Goal: Task Accomplishment & Management: Complete application form

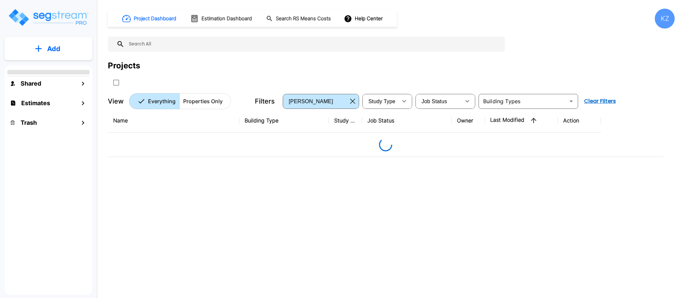
click at [558, 34] on div "Project Dashboard Estimation Dashboard Search RS Means Costs Help Center KZ Pro…" at bounding box center [391, 59] width 567 height 101
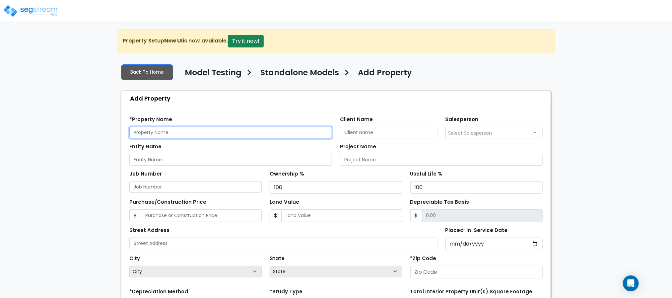
click at [262, 130] on input "text" at bounding box center [230, 133] width 203 height 12
type input "Strip retail"
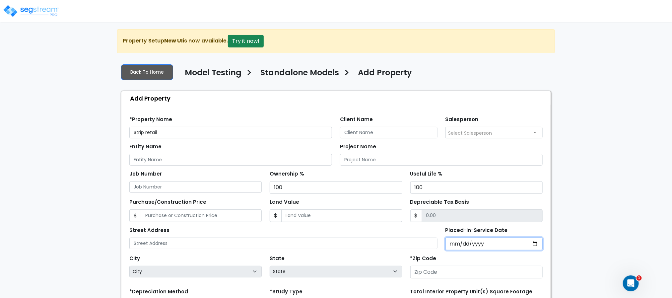
click at [452, 248] on input "Placed-In-Service Date" at bounding box center [495, 244] width 98 height 13
type input "[DATE]"
select select "2019"
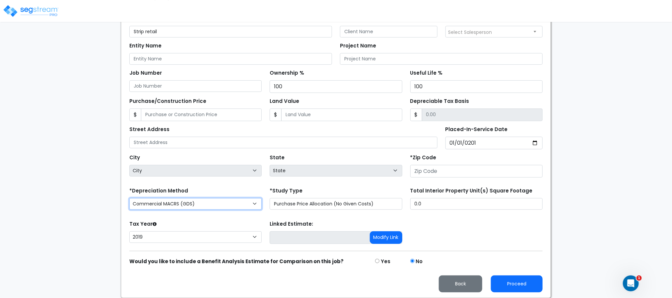
scroll to position [105, 0]
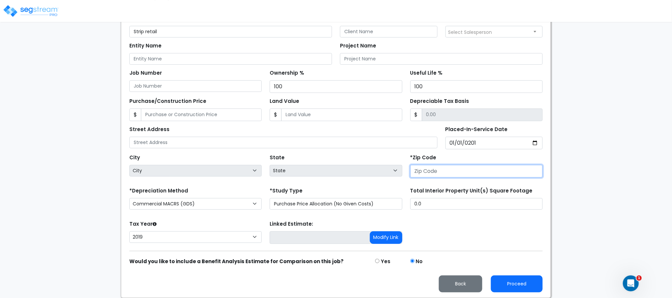
select select "National Average"
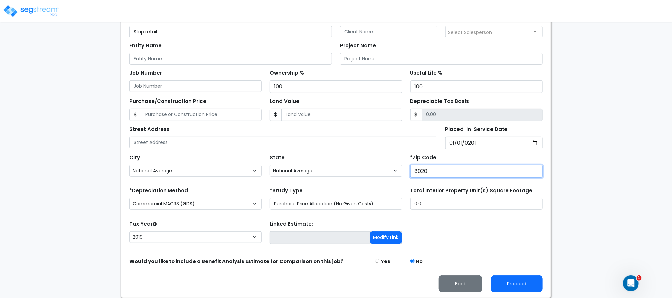
type input "80206"
select select "CO"
type input "80206"
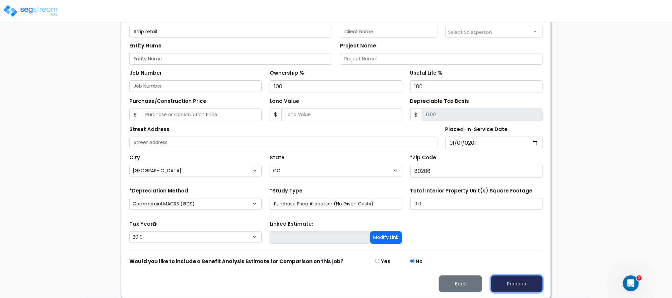
click at [505, 286] on button "Proceed" at bounding box center [517, 284] width 52 height 17
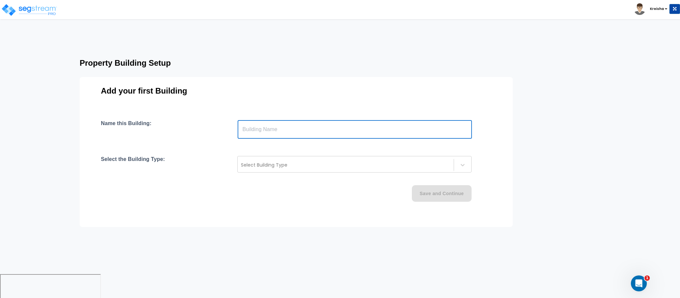
click at [409, 131] on input "text" at bounding box center [355, 129] width 234 height 19
type input "Building"
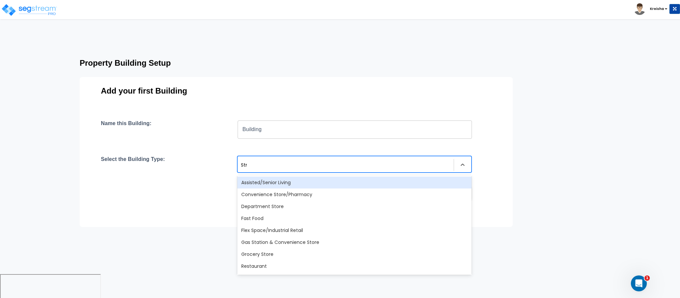
type input "Stri"
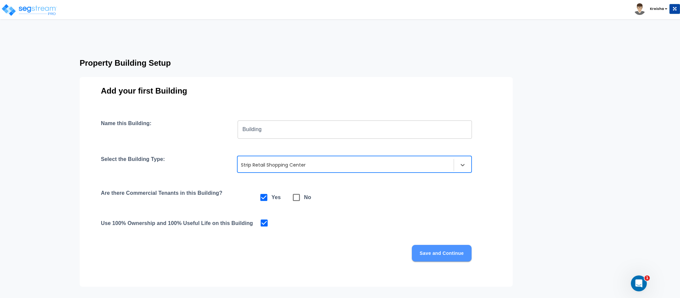
click at [433, 250] on button "Save and Continue" at bounding box center [442, 253] width 60 height 17
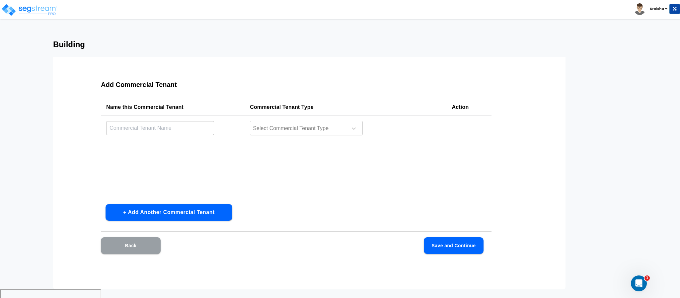
click at [129, 247] on button "Back" at bounding box center [131, 245] width 60 height 17
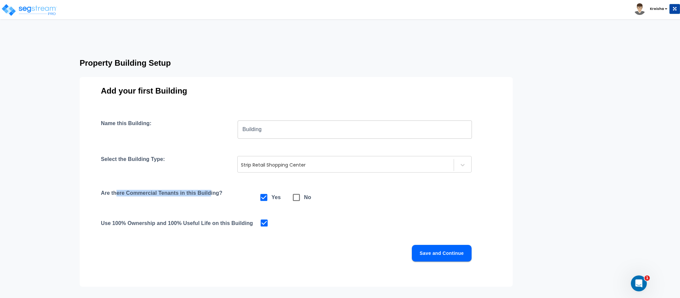
drag, startPoint x: 116, startPoint y: 194, endPoint x: 210, endPoint y: 204, distance: 95.5
click at [210, 204] on h4 "Are there Commercial Tenants in this Building?" at bounding box center [166, 197] width 130 height 15
click at [298, 198] on icon at bounding box center [296, 197] width 9 height 9
checkbox input "false"
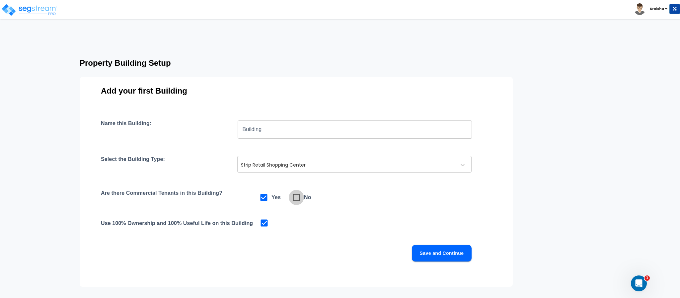
checkbox input "true"
click at [349, 205] on div "Name this Building: Building ​ Select the Building Type: Strip Retail Shopping …" at bounding box center [296, 198] width 391 height 157
click at [433, 248] on button "Save and Continue" at bounding box center [442, 253] width 60 height 17
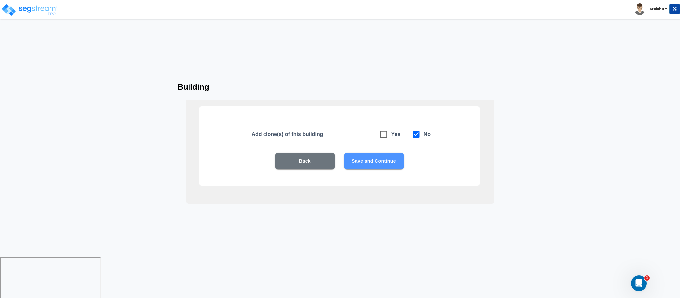
click at [368, 162] on button "Save and Continue" at bounding box center [374, 161] width 60 height 17
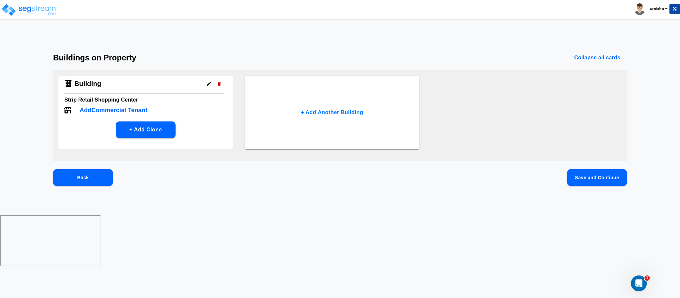
click at [599, 178] on button "Save and Continue" at bounding box center [597, 177] width 60 height 17
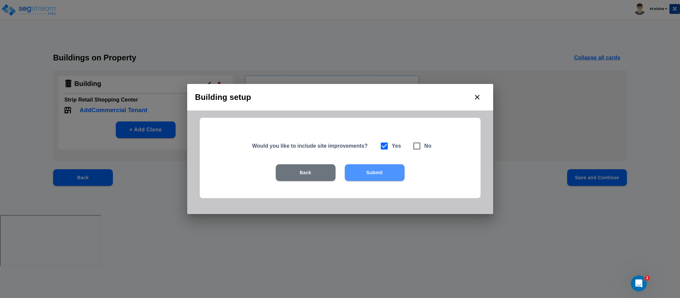
click at [388, 170] on button "Submit" at bounding box center [375, 172] width 60 height 17
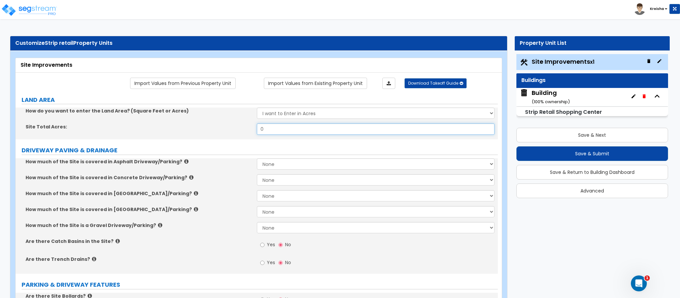
click at [297, 129] on input "0" at bounding box center [376, 128] width 238 height 11
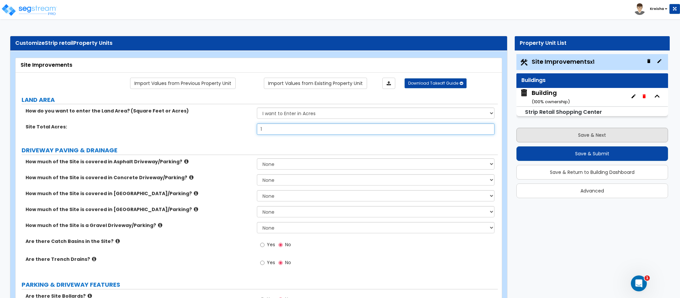
type input "1"
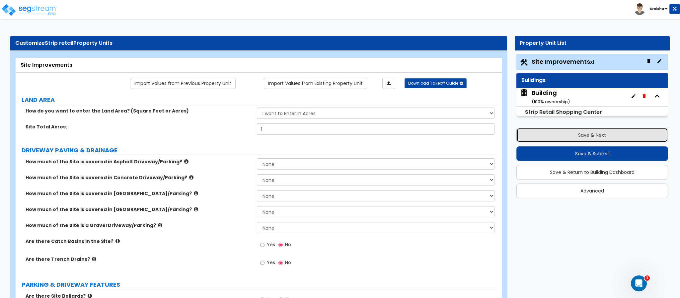
click at [536, 134] on button "Save & Next" at bounding box center [592, 135] width 152 height 15
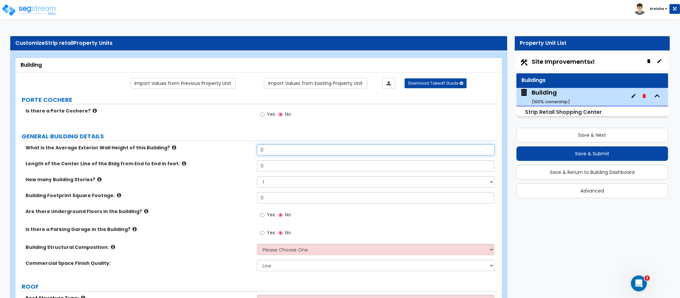
click at [313, 151] on input "0" at bounding box center [376, 149] width 238 height 11
type input "17"
type input "70"
type input "10,000"
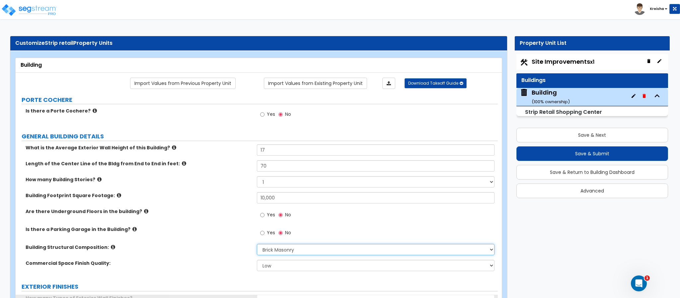
select select "6"
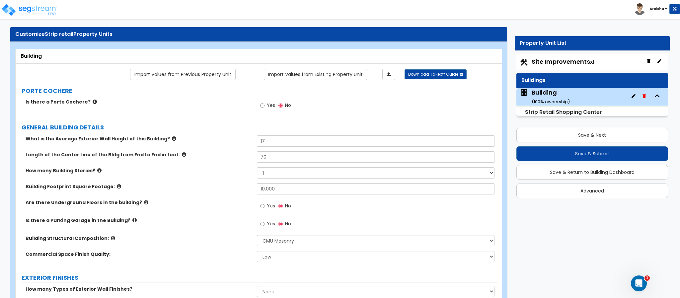
scroll to position [187, 0]
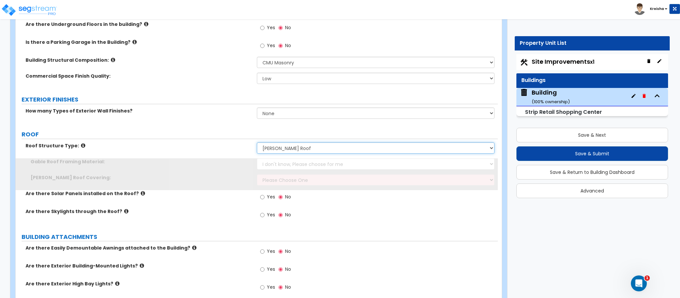
select select "2"
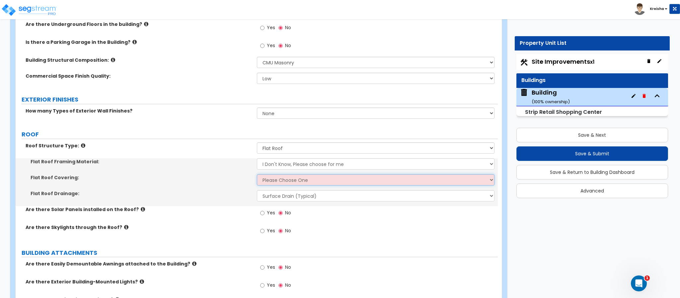
select select "1"
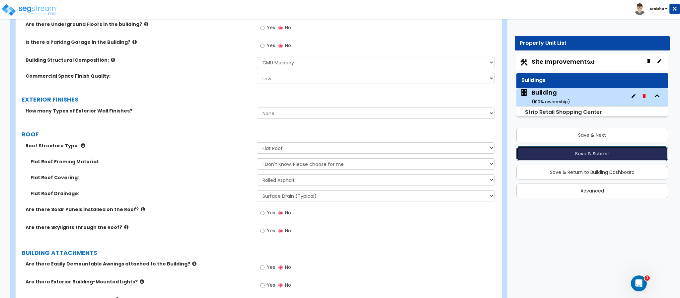
click at [581, 155] on button "Save & Submit" at bounding box center [592, 153] width 152 height 15
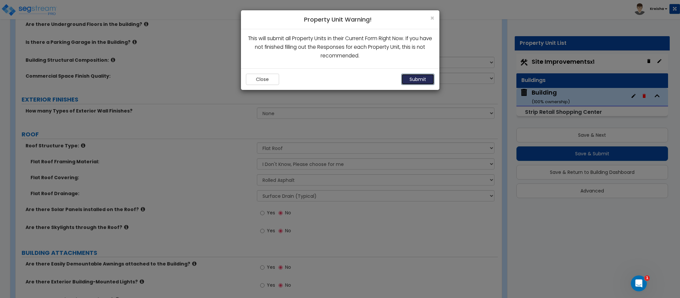
click at [410, 79] on button "Submit" at bounding box center [417, 79] width 33 height 11
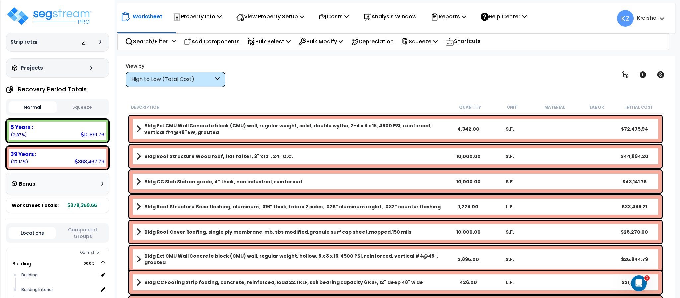
click at [547, 76] on div "View by: High to Low (Total Cost) High to Low (Total Cost)" at bounding box center [395, 74] width 544 height 25
click at [209, 83] on div "High to Low (Total Cost)" at bounding box center [172, 80] width 82 height 8
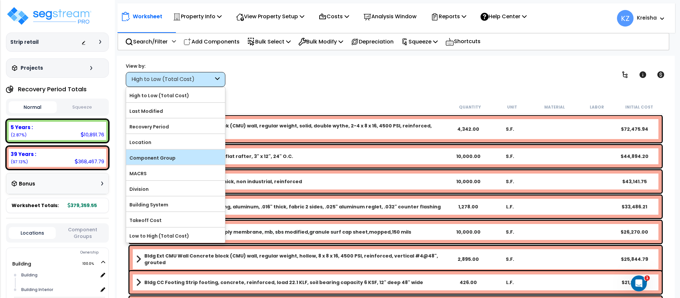
click at [181, 155] on label "Component Group" at bounding box center [175, 158] width 99 height 10
click at [0, 0] on input "Component Group" at bounding box center [0, 0] width 0 height 0
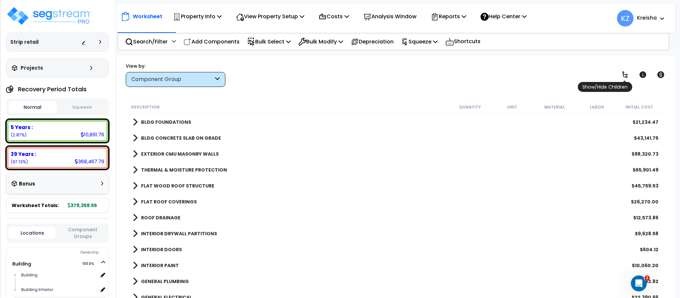
click at [620, 71] on link at bounding box center [625, 74] width 15 height 15
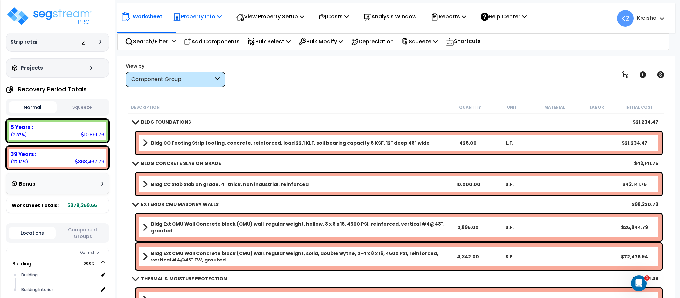
click at [195, 16] on p "Property Info" at bounding box center [197, 16] width 49 height 9
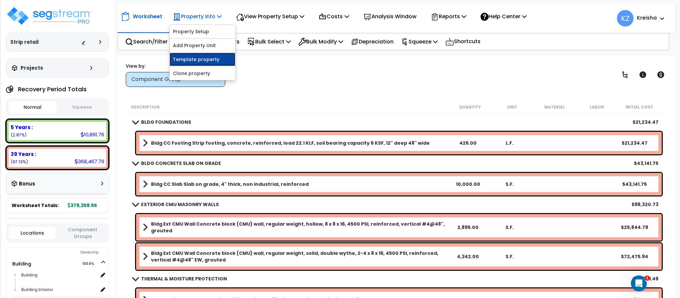
click at [199, 58] on link "Template property" at bounding box center [203, 59] width 66 height 13
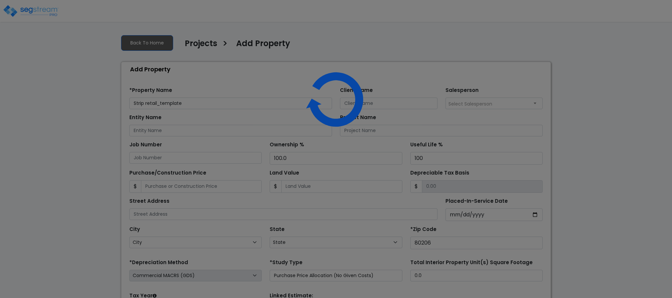
select select "2019"
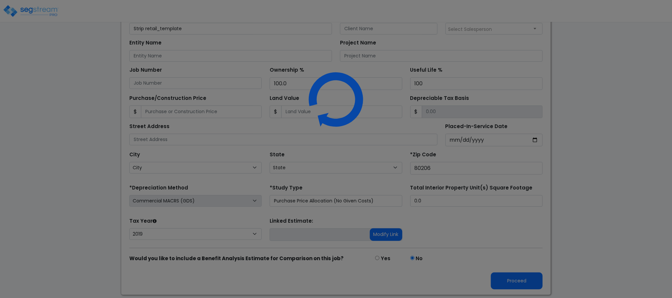
select select "CO"
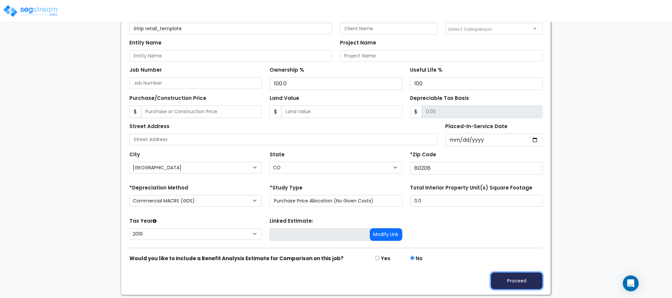
click at [500, 283] on button "Proceed" at bounding box center [517, 281] width 52 height 17
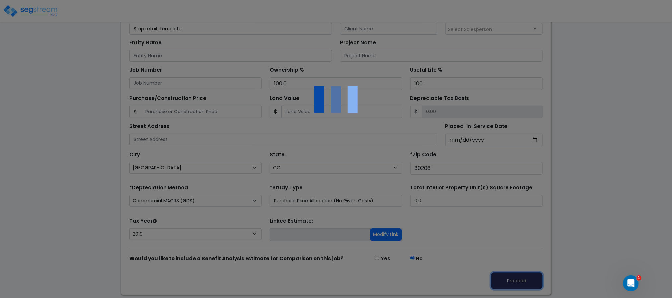
scroll to position [0, 0]
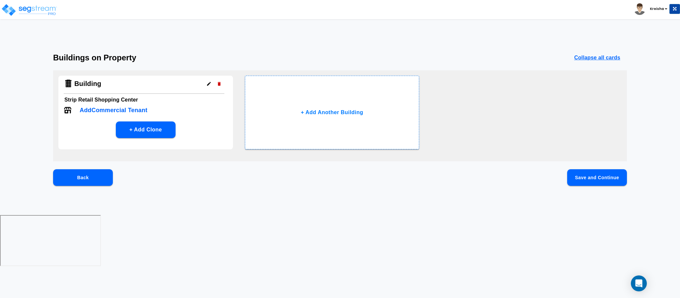
click at [583, 185] on button "Save and Continue" at bounding box center [597, 177] width 60 height 17
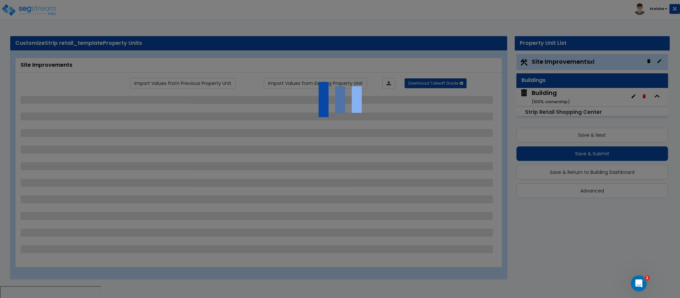
click at [549, 151] on div at bounding box center [340, 149] width 680 height 298
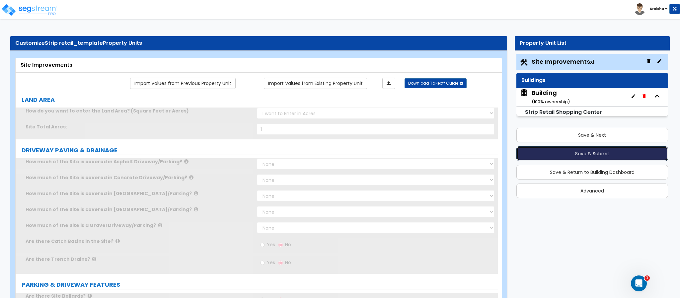
click at [549, 151] on button "Save & Submit" at bounding box center [592, 153] width 152 height 15
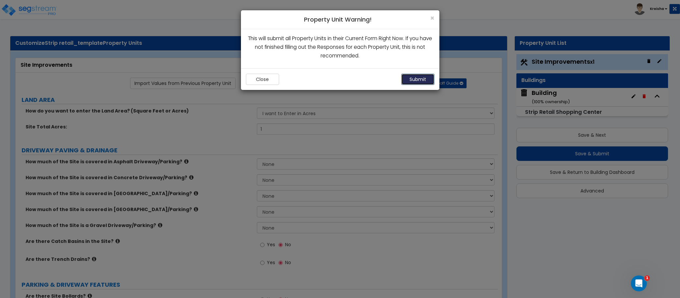
click at [423, 83] on button "Submit" at bounding box center [417, 79] width 33 height 11
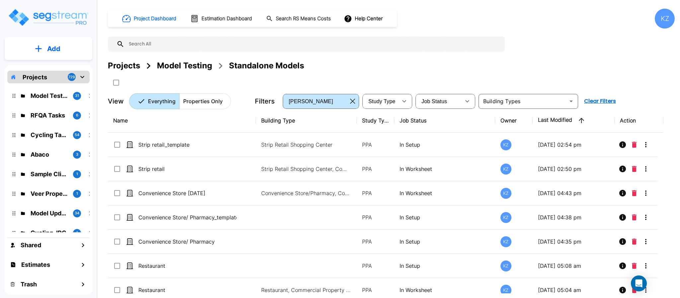
click at [573, 61] on div "Projects Model Testing Standalone Models" at bounding box center [391, 66] width 567 height 12
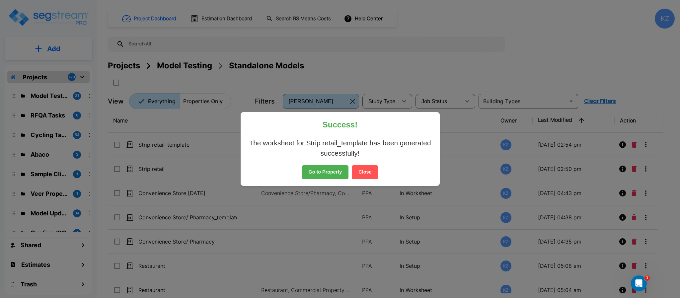
click at [363, 172] on button "Close" at bounding box center [365, 172] width 26 height 14
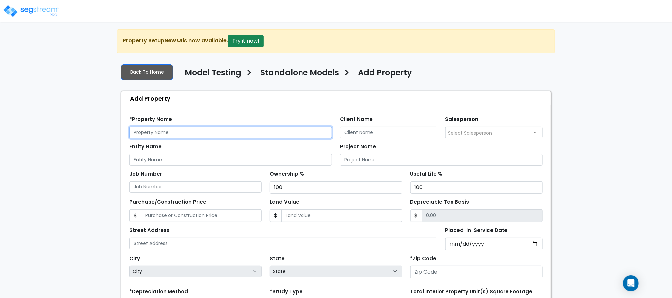
click at [230, 135] on input "text" at bounding box center [230, 133] width 203 height 12
type input "Big box"
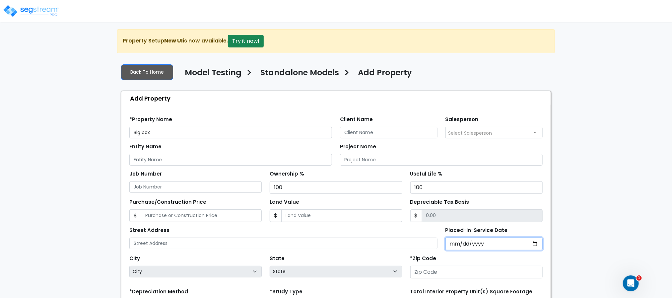
click at [453, 248] on input "Placed-In-Service Date" at bounding box center [495, 244] width 98 height 13
type input "2018-01-01"
select select "2018"
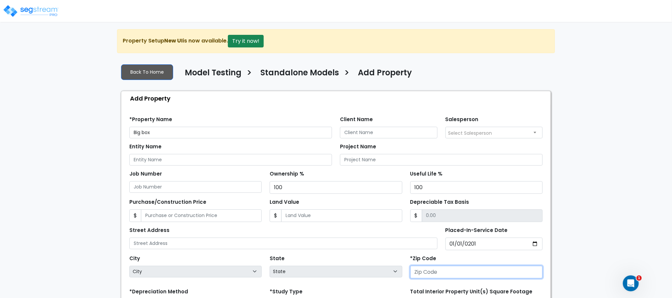
click at [448, 273] on input "number" at bounding box center [477, 272] width 132 height 13
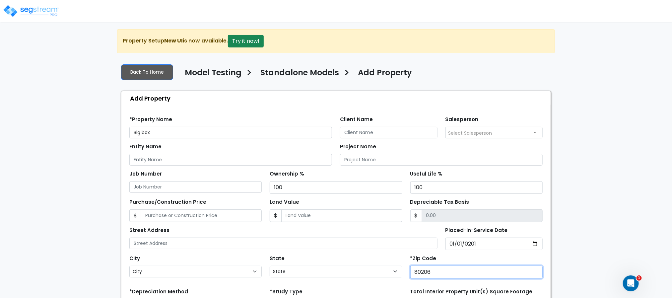
type input "80204"
select select "CO"
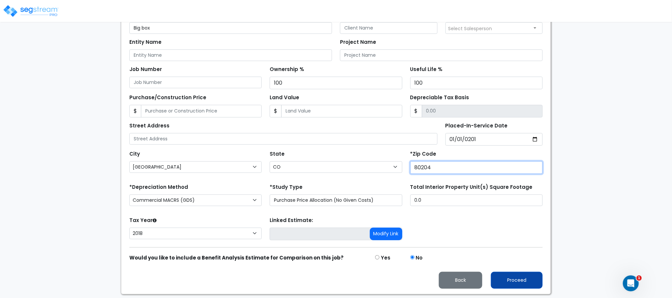
type input "80204"
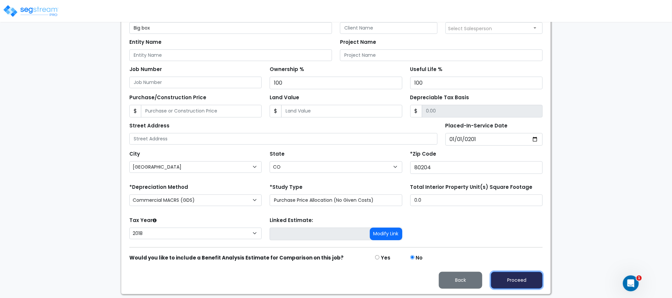
click at [498, 277] on button "Proceed" at bounding box center [517, 280] width 52 height 17
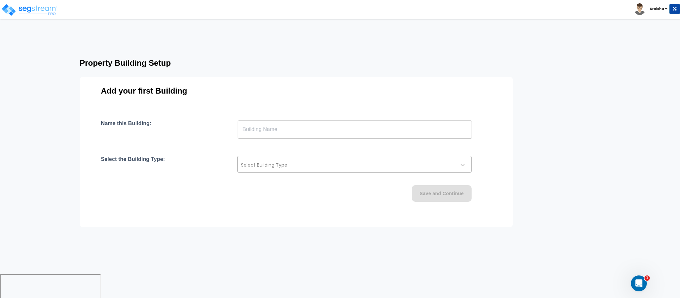
click at [275, 163] on div at bounding box center [345, 165] width 209 height 8
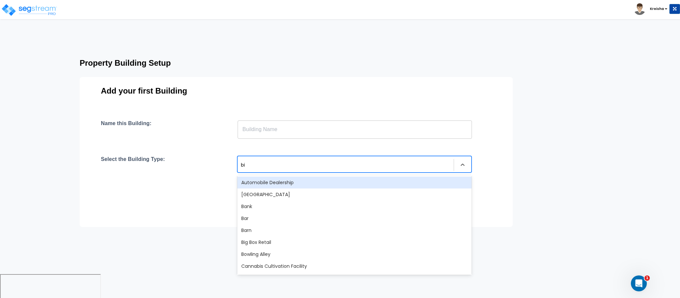
type input "big"
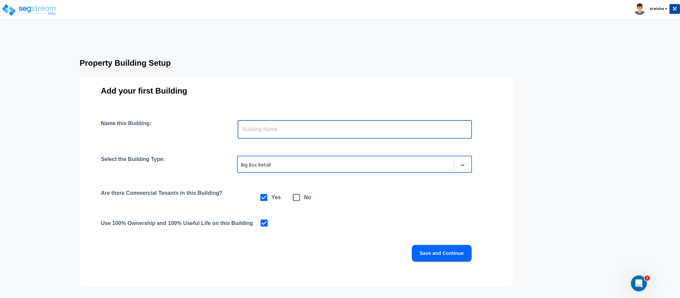
click at [270, 127] on input "text" at bounding box center [355, 129] width 234 height 19
type input "Bldg"
click at [417, 256] on button "Save and Continue" at bounding box center [442, 253] width 60 height 17
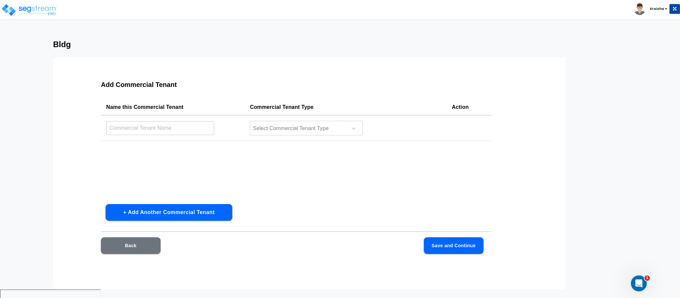
click at [134, 246] on button "Back" at bounding box center [131, 245] width 60 height 17
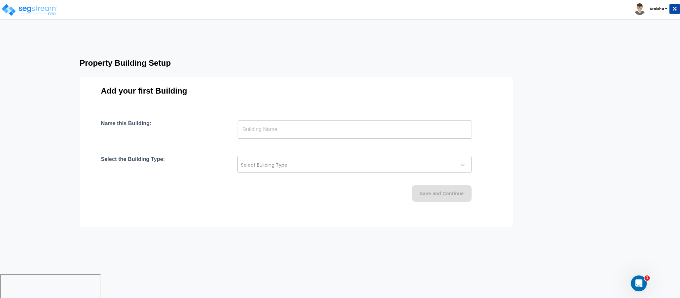
type input "Bldg"
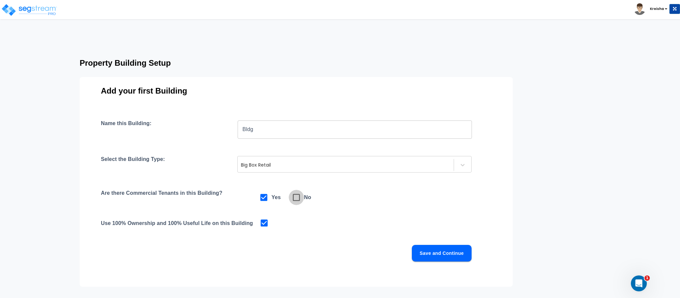
click at [294, 195] on input "checkbox" at bounding box center [292, 194] width 7 height 6
checkbox input "true"
checkbox input "false"
click at [427, 250] on button "Save and Continue" at bounding box center [442, 253] width 60 height 17
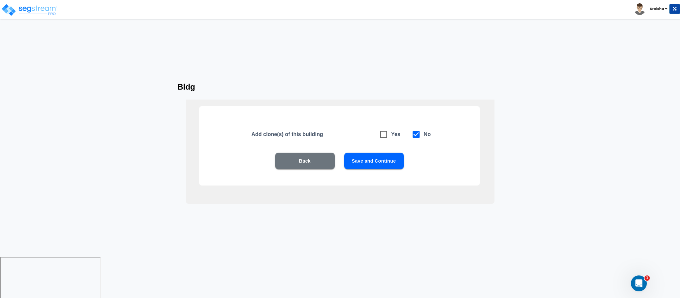
click at [380, 154] on button "Save and Continue" at bounding box center [374, 161] width 60 height 17
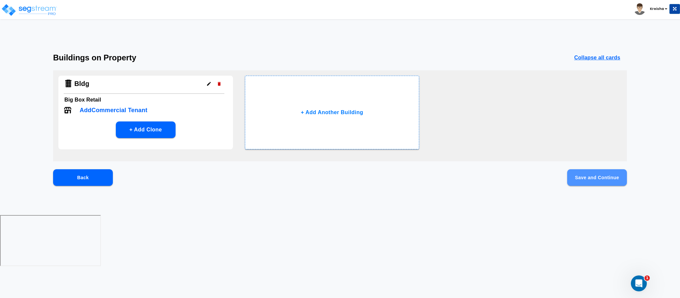
click at [589, 175] on button "Save and Continue" at bounding box center [597, 177] width 60 height 17
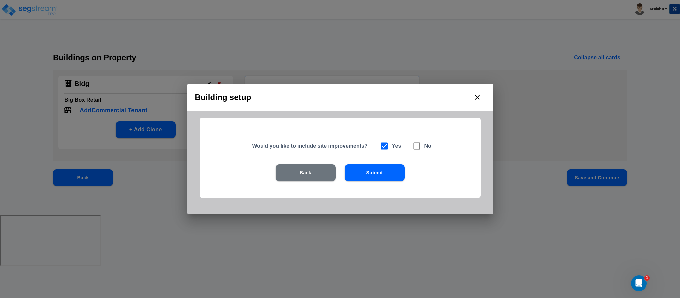
click at [366, 176] on button "Submit" at bounding box center [375, 172] width 60 height 17
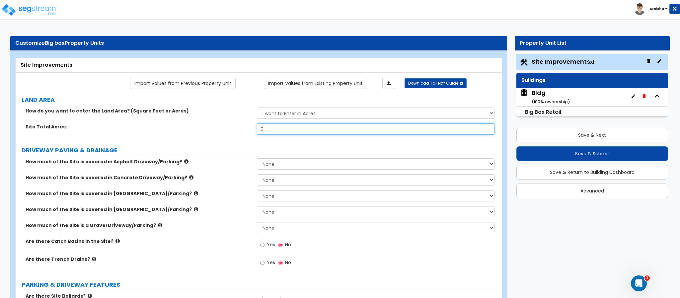
click at [338, 134] on input "0" at bounding box center [376, 128] width 238 height 11
click at [338, 134] on input "1" at bounding box center [376, 128] width 238 height 11
type input "1"
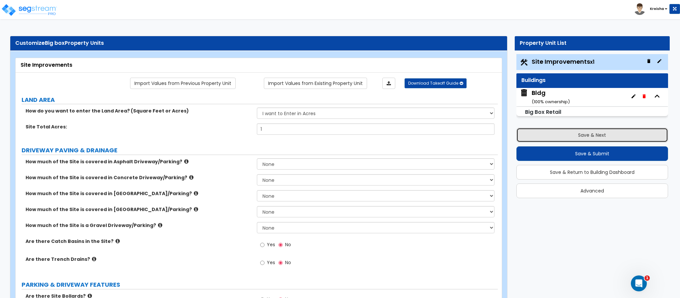
click at [544, 131] on button "Save & Next" at bounding box center [592, 135] width 152 height 15
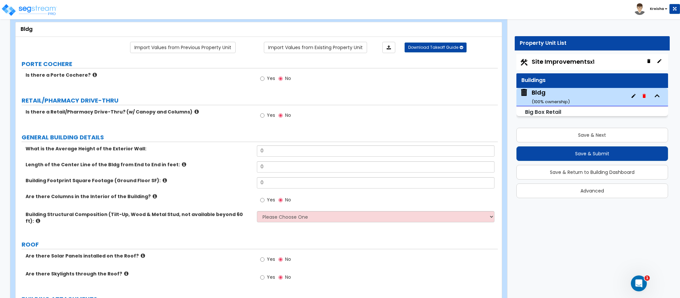
scroll to position [39, 0]
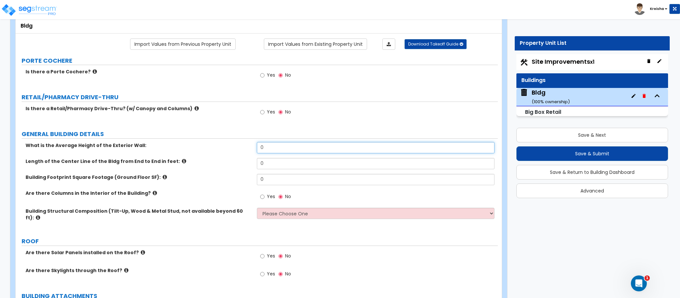
click at [266, 152] on input "0" at bounding box center [376, 147] width 238 height 11
type input "17"
type input "60"
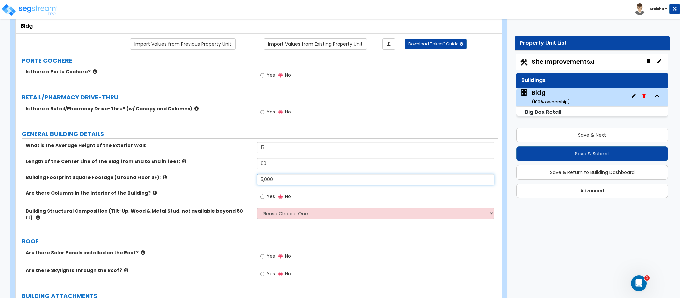
type input "5,000"
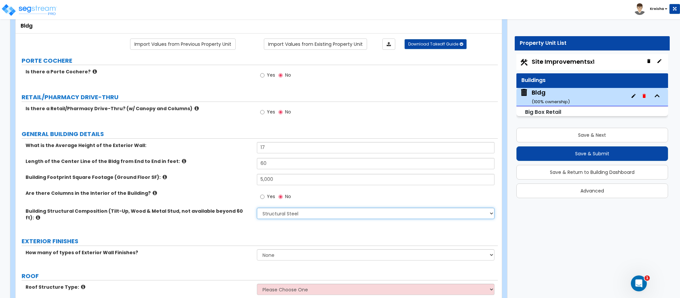
select select "5"
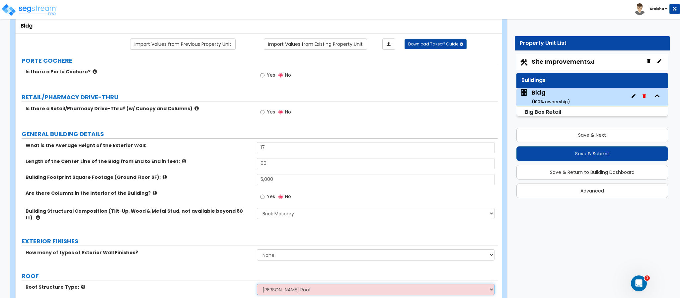
select select "2"
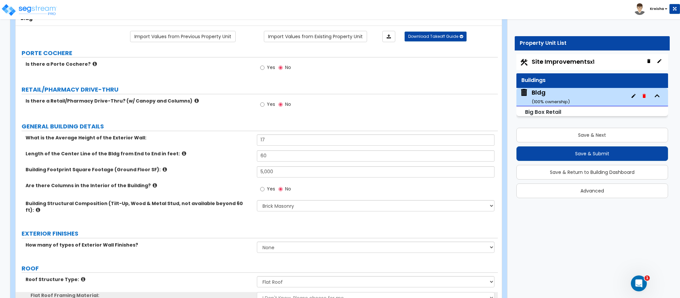
scroll to position [206, 0]
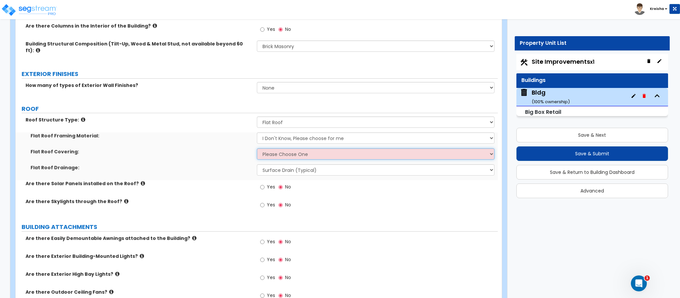
select select "1"
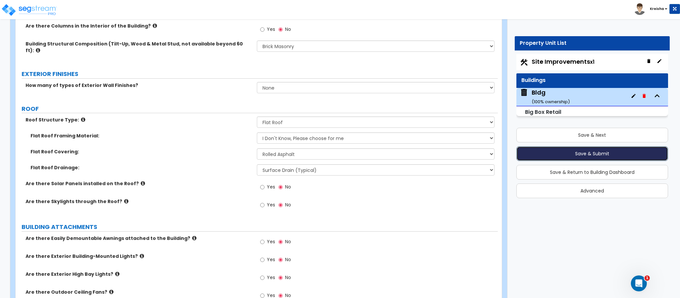
click at [549, 157] on button "Save & Submit" at bounding box center [592, 153] width 152 height 15
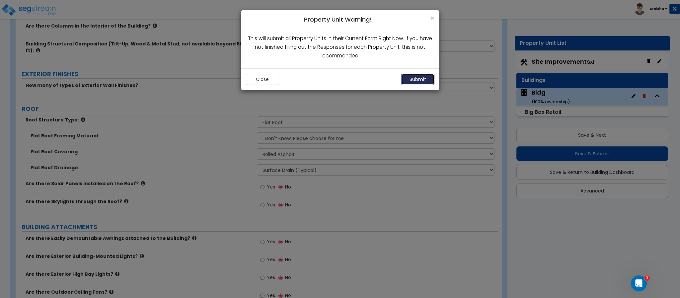
click at [414, 84] on button "Submit" at bounding box center [417, 79] width 33 height 11
